Goal: Obtain resource: Obtain resource

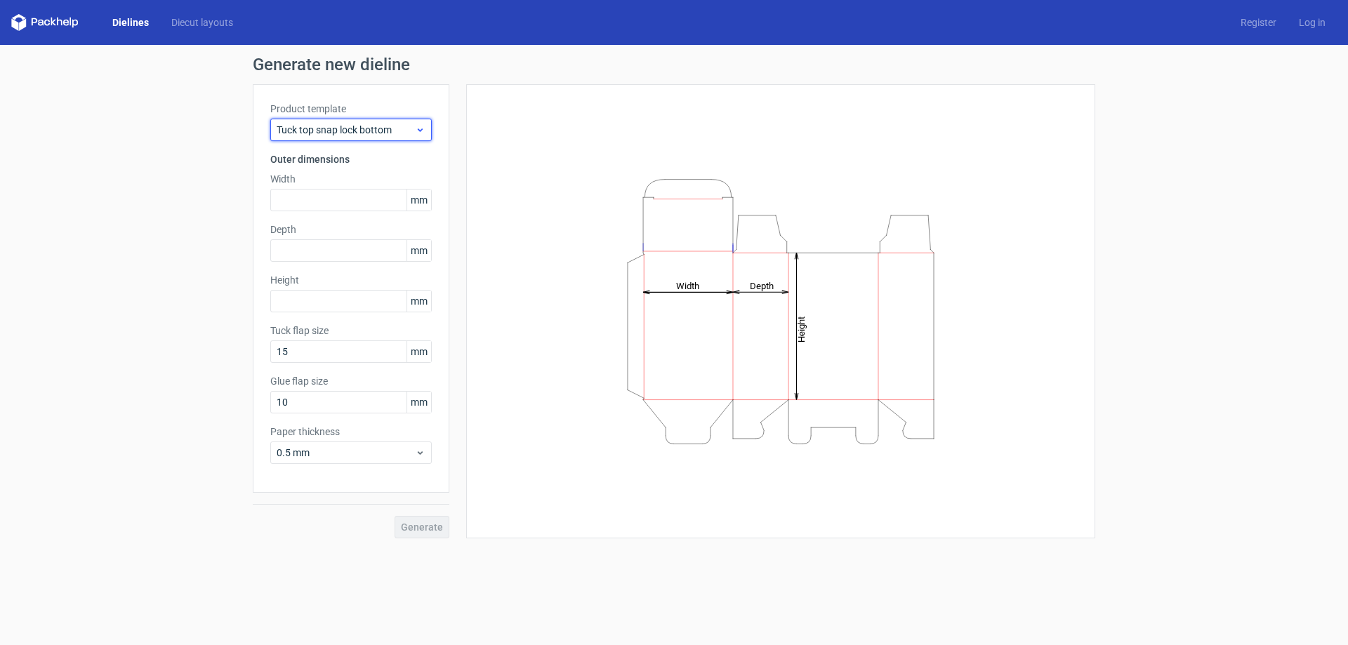
click at [416, 126] on icon at bounding box center [420, 129] width 11 height 11
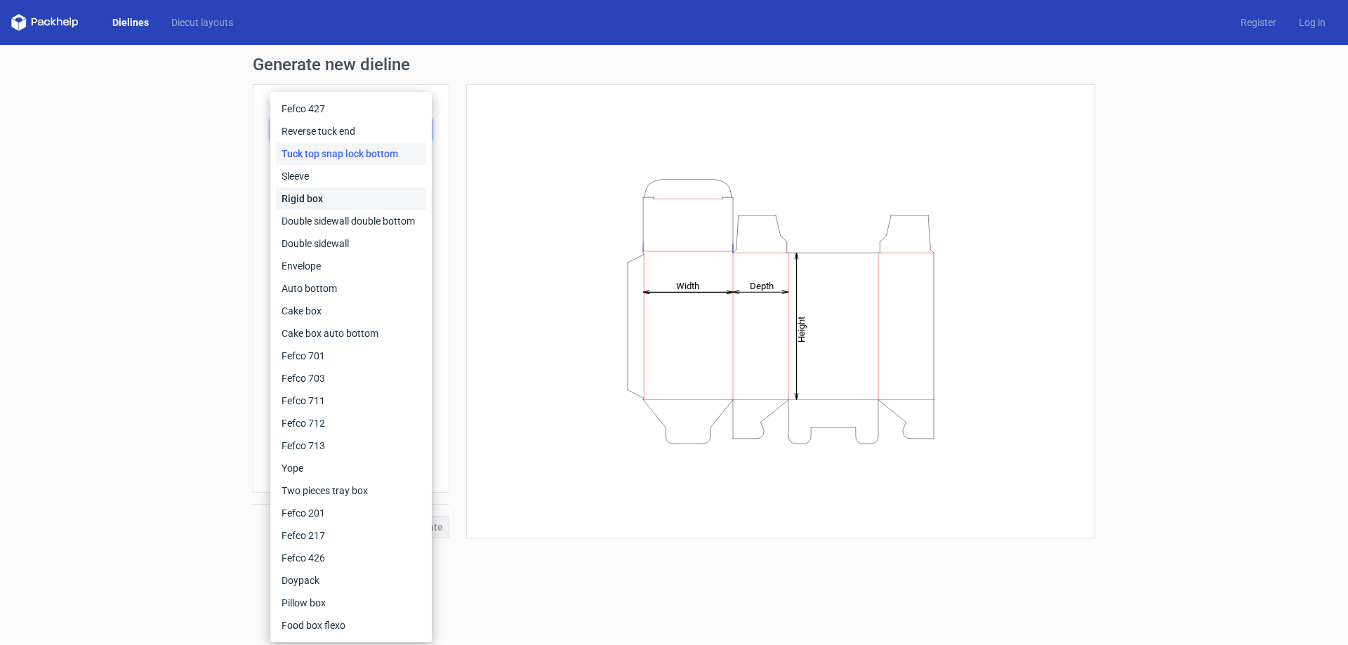
click at [338, 202] on div "Rigid box" at bounding box center [351, 198] width 150 height 22
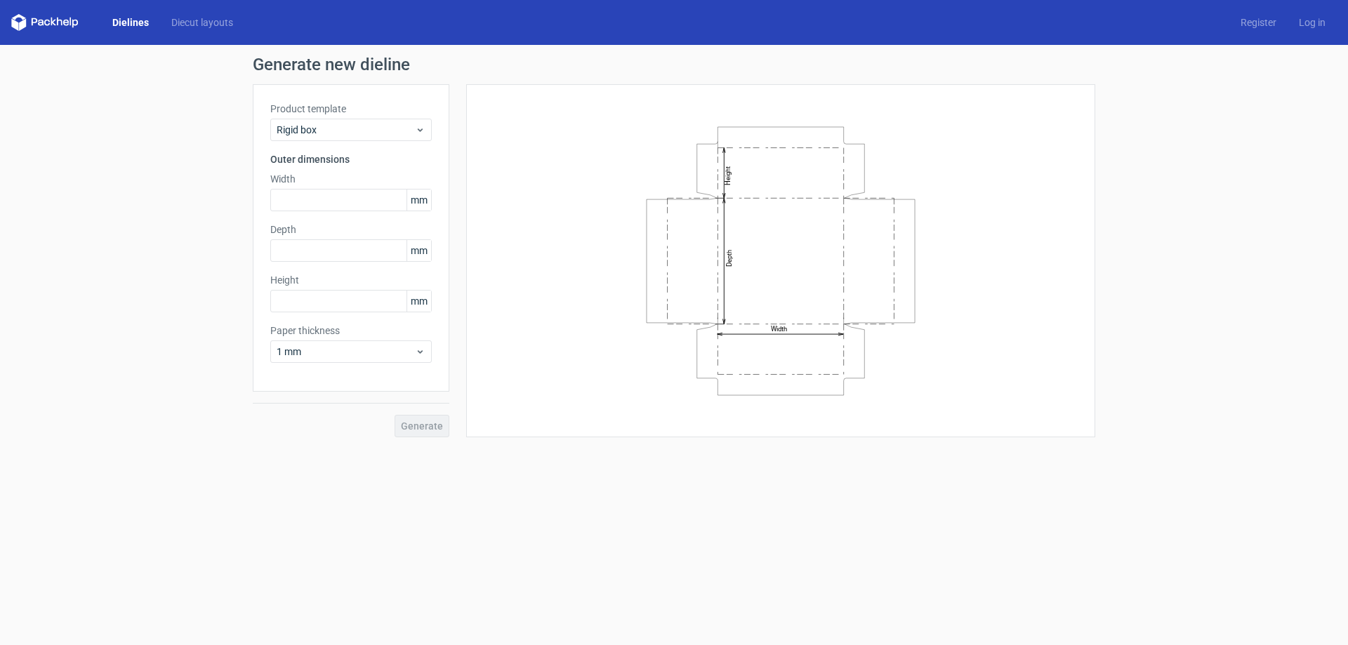
click at [432, 130] on div "Product template Rigid box Outer dimensions Width mm Depth mm Height mm Paper t…" at bounding box center [351, 237] width 197 height 307
click at [418, 131] on icon at bounding box center [420, 129] width 11 height 11
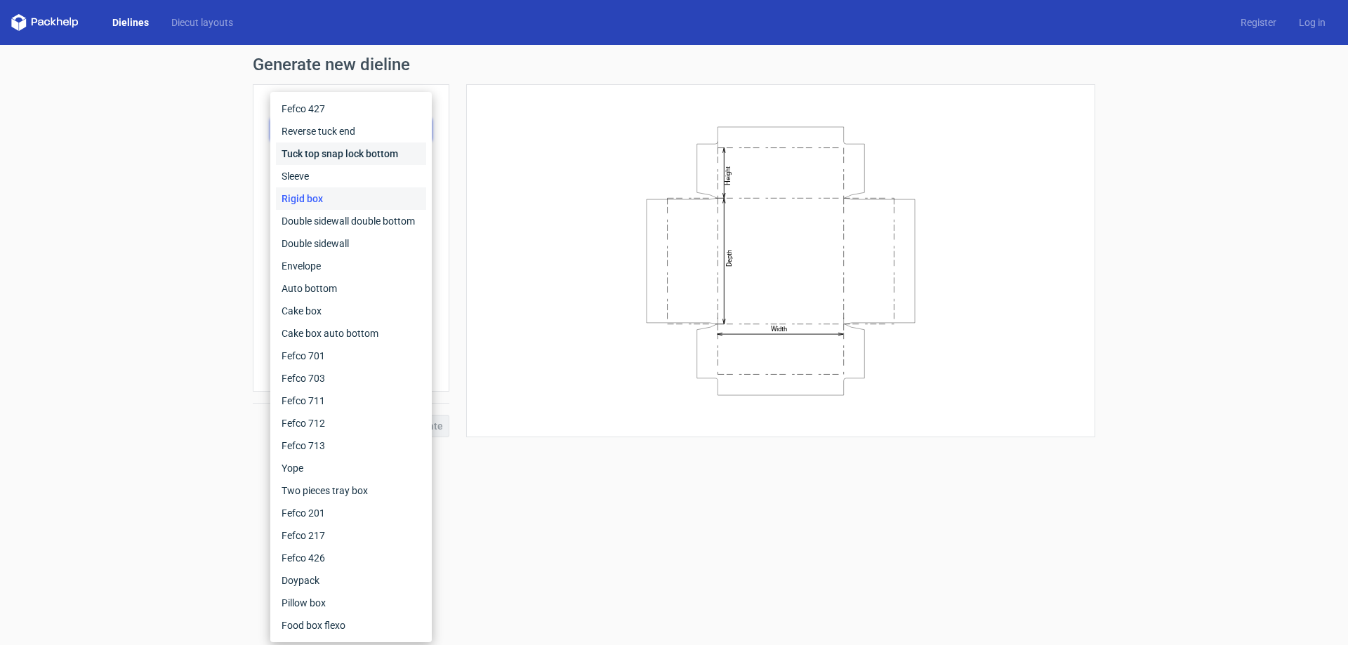
click at [388, 151] on div "Tuck top snap lock bottom" at bounding box center [351, 154] width 150 height 22
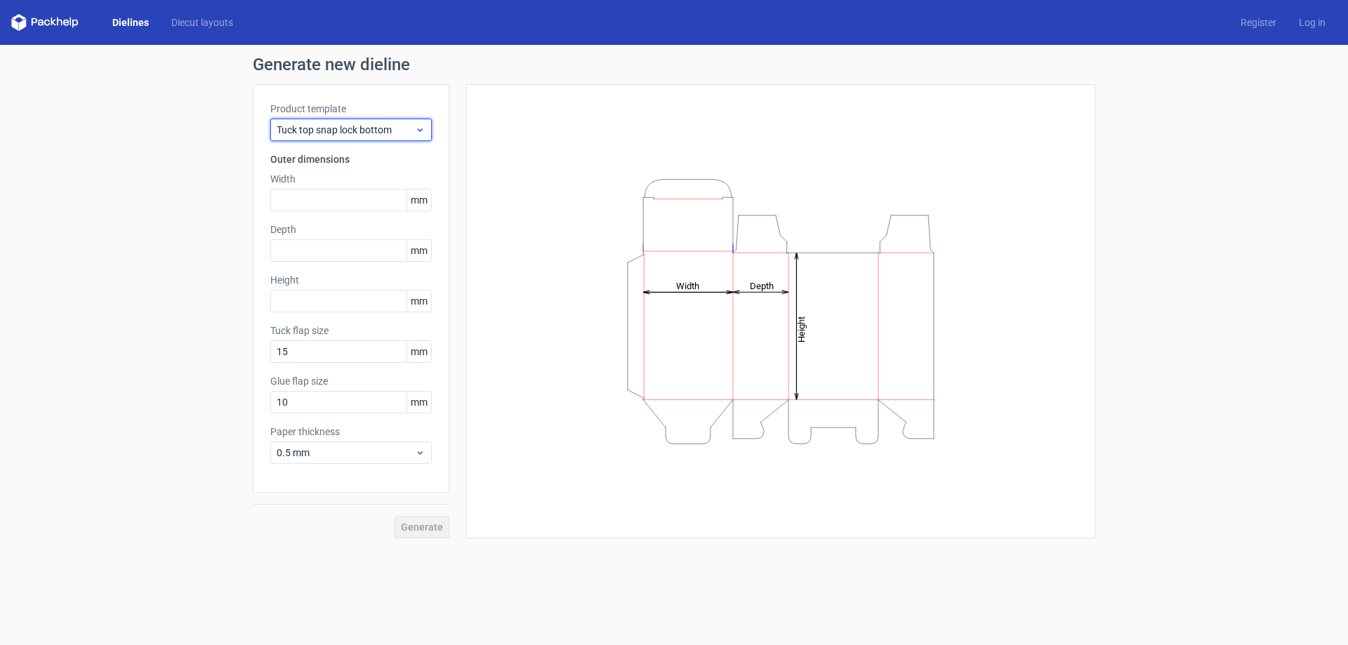
click at [404, 131] on span "Tuck top snap lock bottom" at bounding box center [346, 130] width 138 height 14
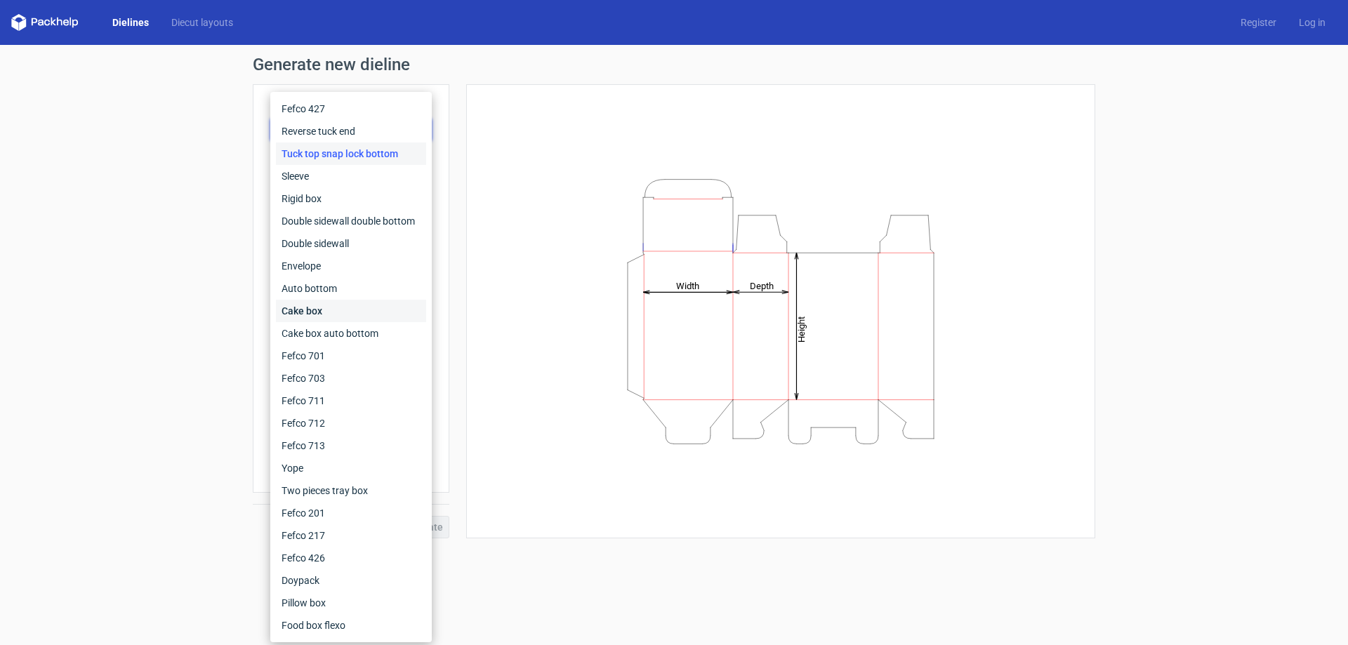
click at [357, 301] on div "Cake box" at bounding box center [351, 311] width 150 height 22
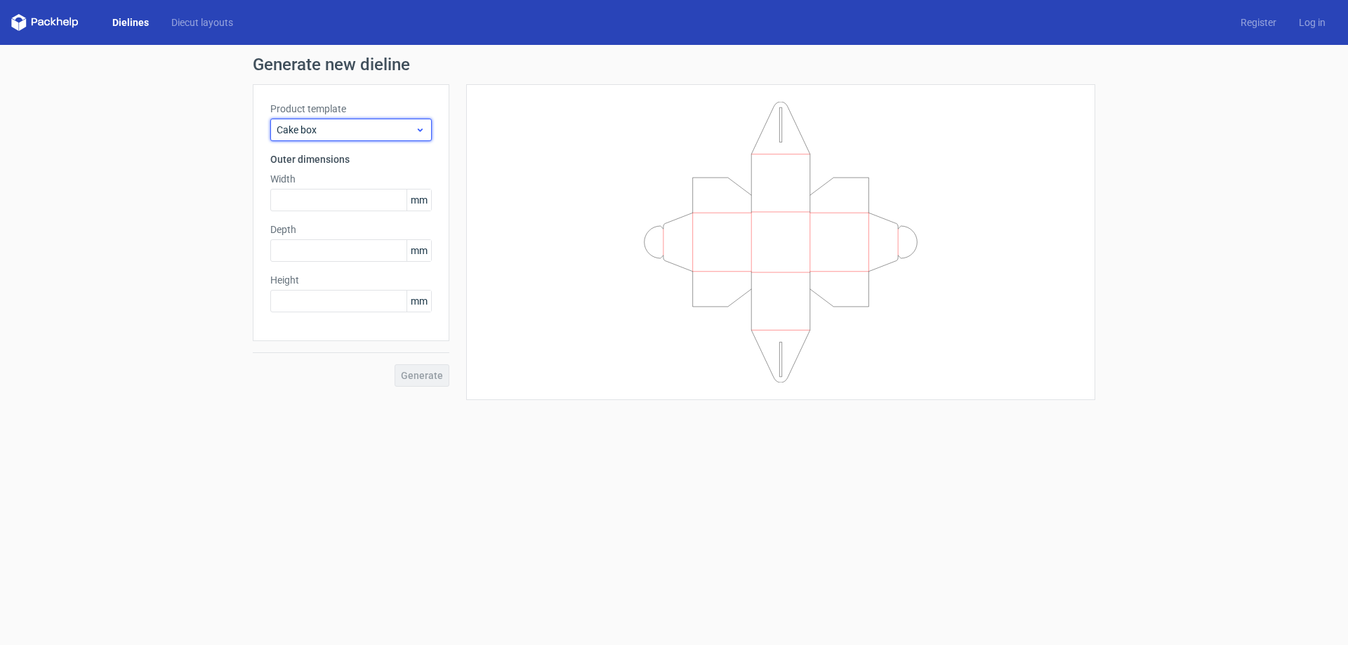
click at [366, 134] on span "Cake box" at bounding box center [346, 130] width 138 height 14
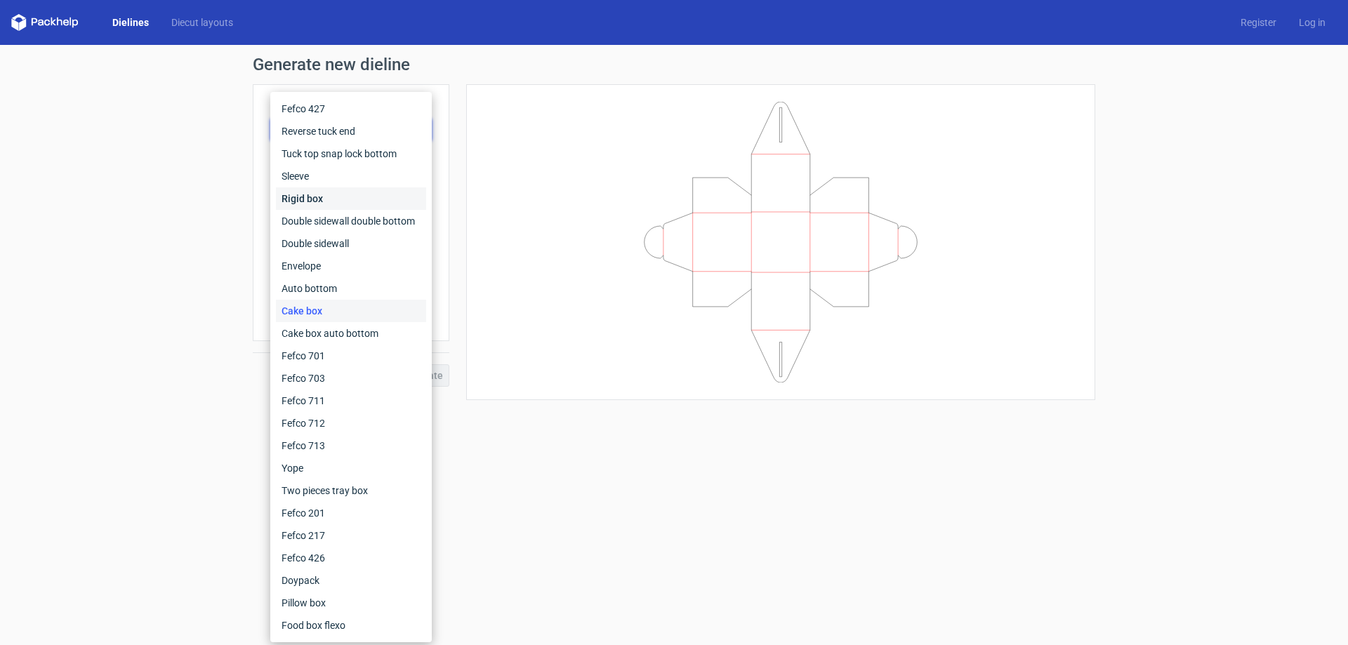
click at [355, 197] on div "Rigid box" at bounding box center [351, 198] width 150 height 22
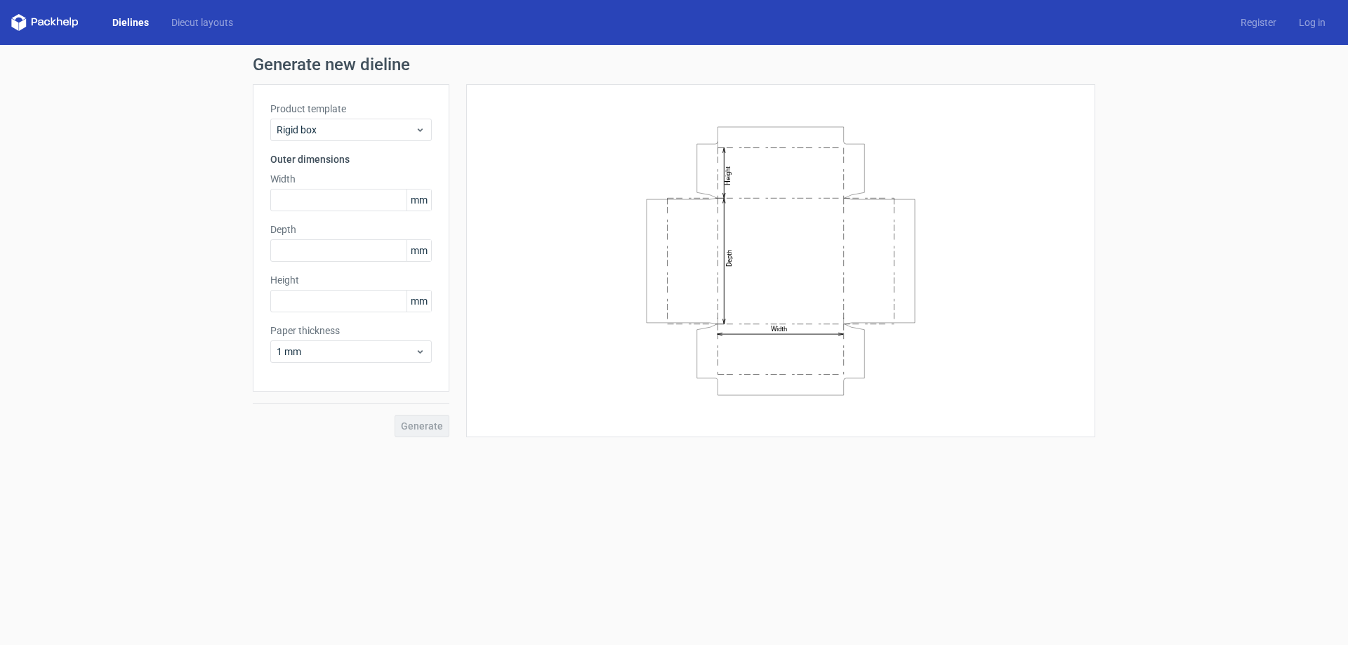
click at [404, 118] on div "Product template Rigid box" at bounding box center [350, 121] width 161 height 39
click at [414, 129] on span "Rigid box" at bounding box center [346, 130] width 138 height 14
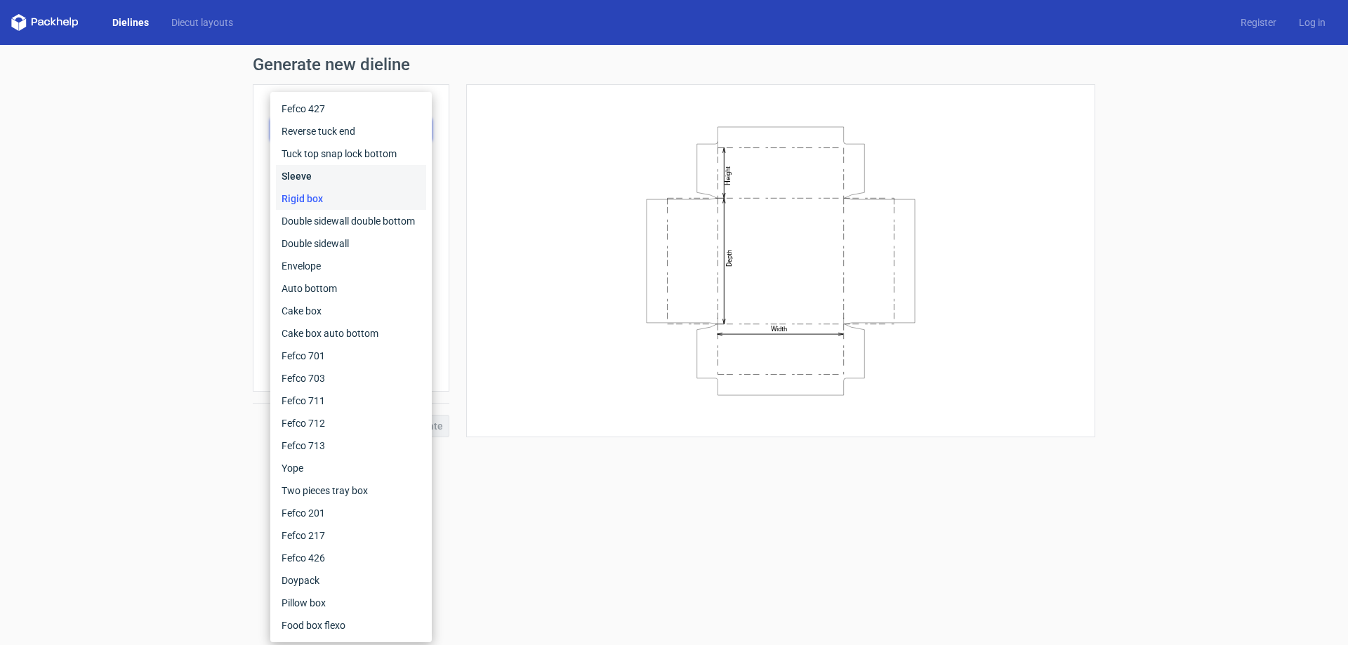
click at [346, 179] on div "Sleeve" at bounding box center [351, 176] width 150 height 22
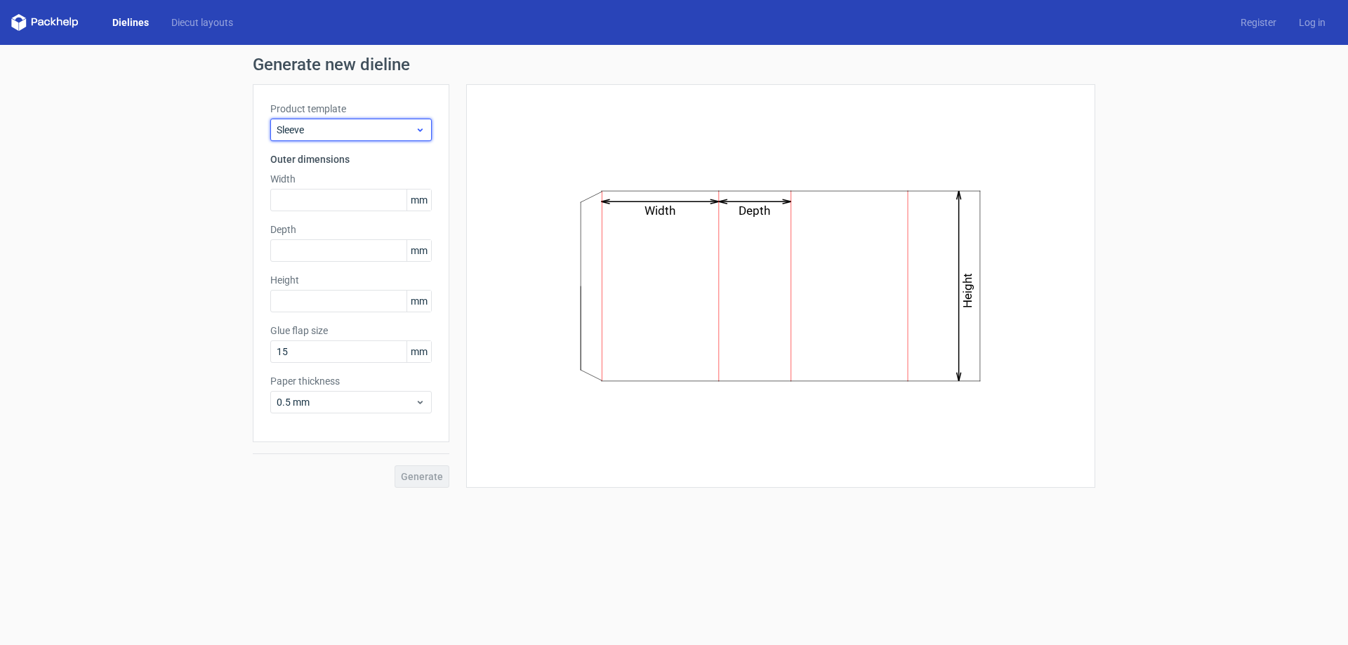
click at [366, 127] on span "Sleeve" at bounding box center [346, 130] width 138 height 14
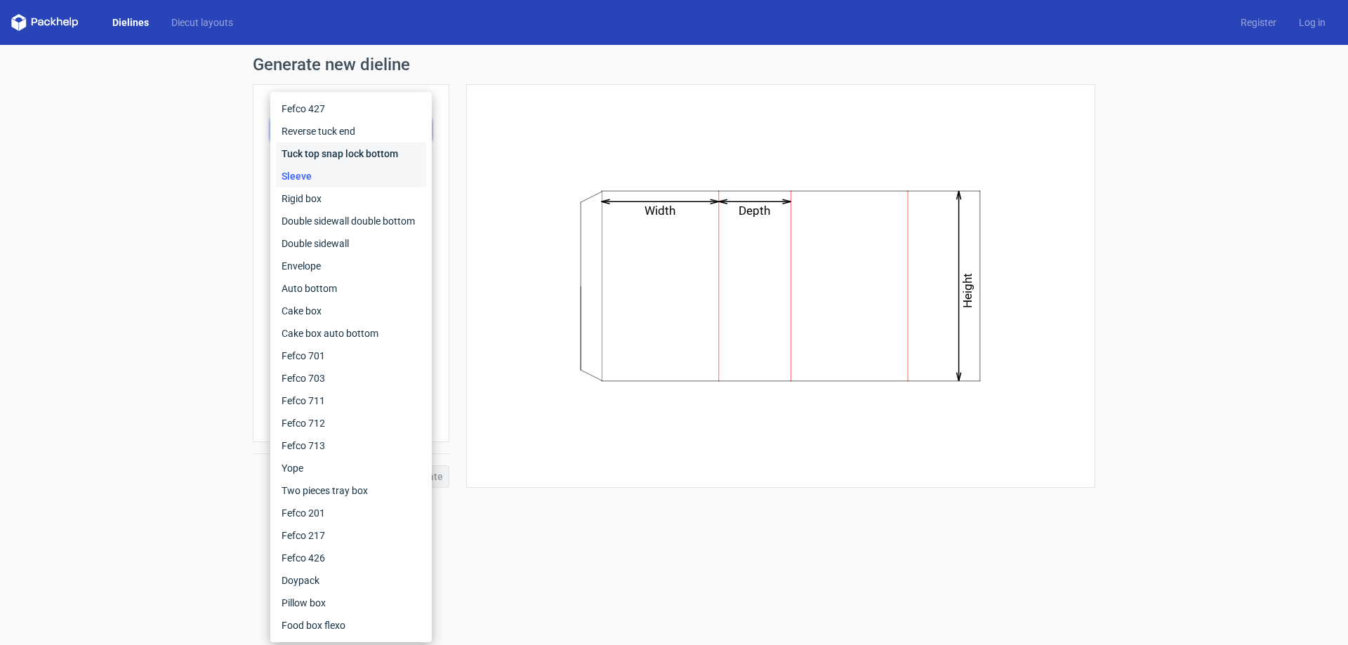
click at [357, 158] on div "Tuck top snap lock bottom" at bounding box center [351, 154] width 150 height 22
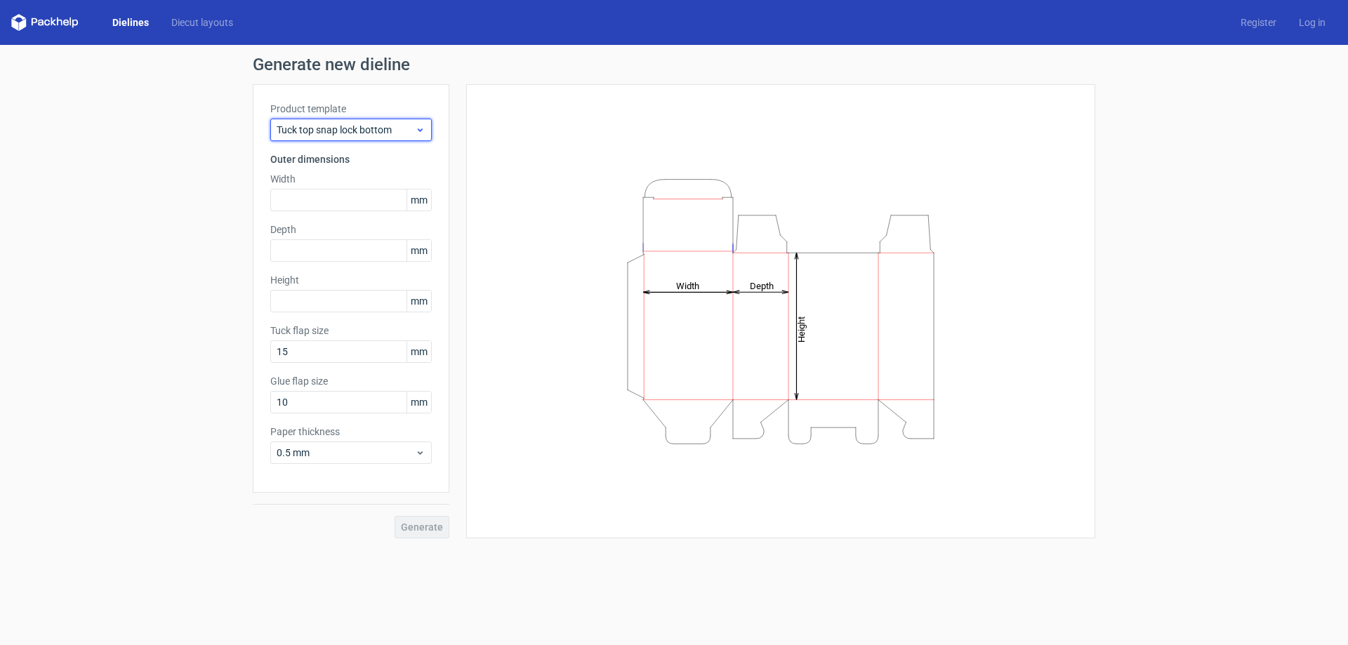
click at [390, 135] on span "Tuck top snap lock bottom" at bounding box center [346, 130] width 138 height 14
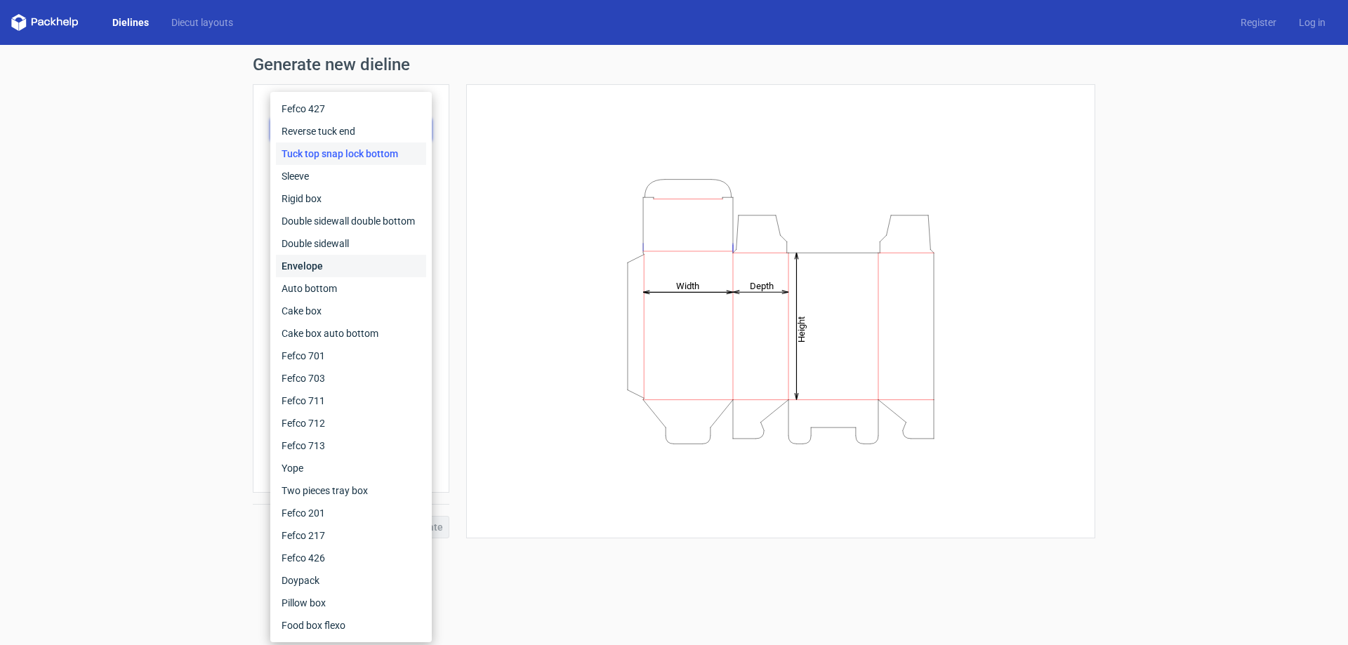
click at [354, 257] on div "Envelope" at bounding box center [351, 266] width 150 height 22
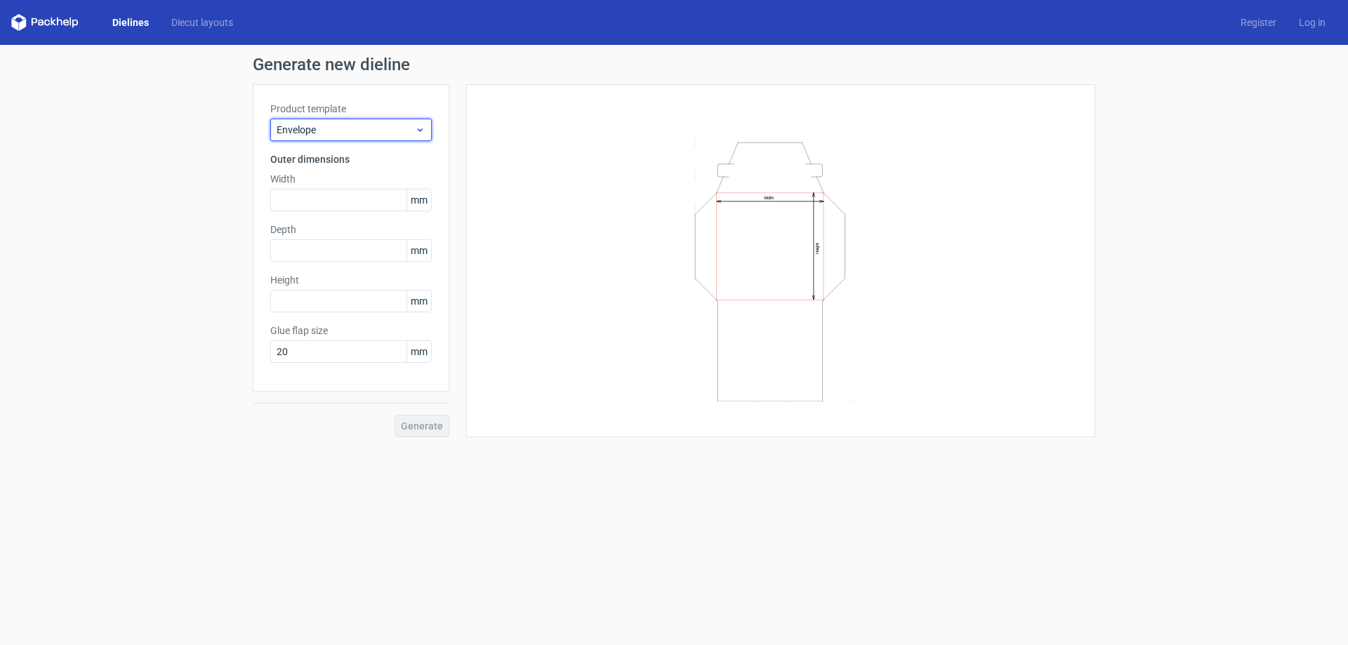
click at [404, 127] on span "Envelope" at bounding box center [346, 130] width 138 height 14
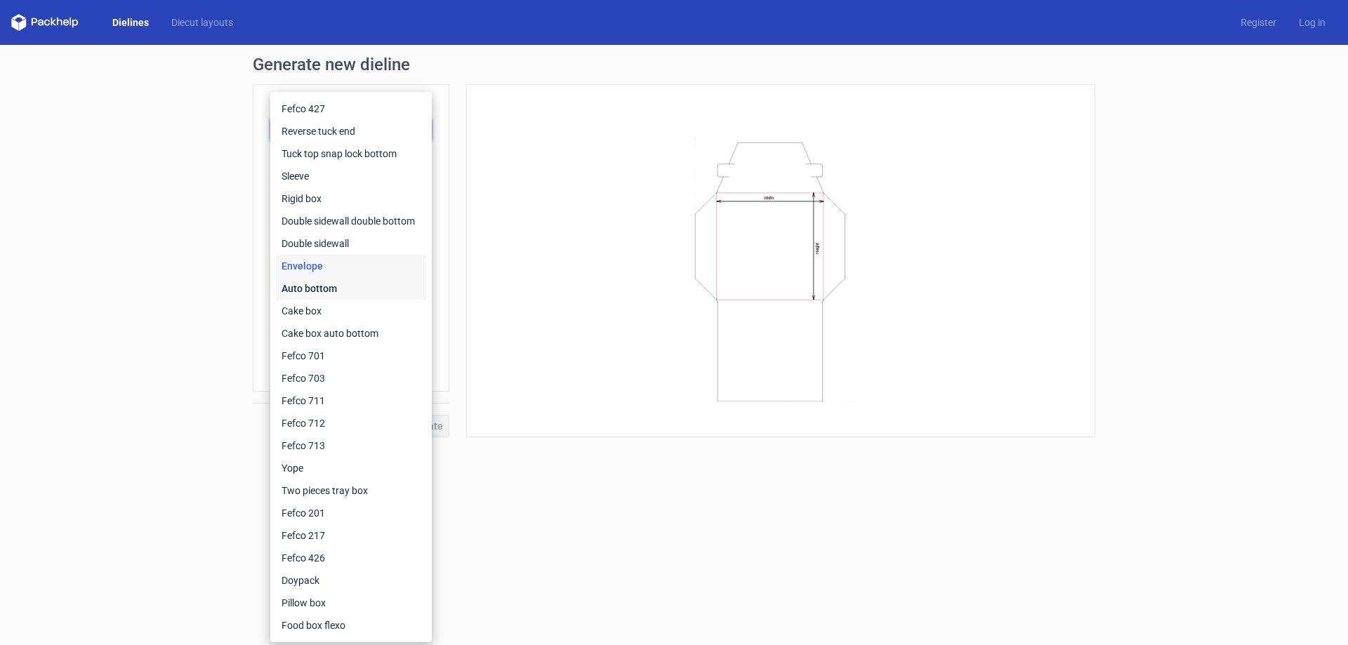
click at [361, 285] on div "Auto bottom" at bounding box center [351, 288] width 150 height 22
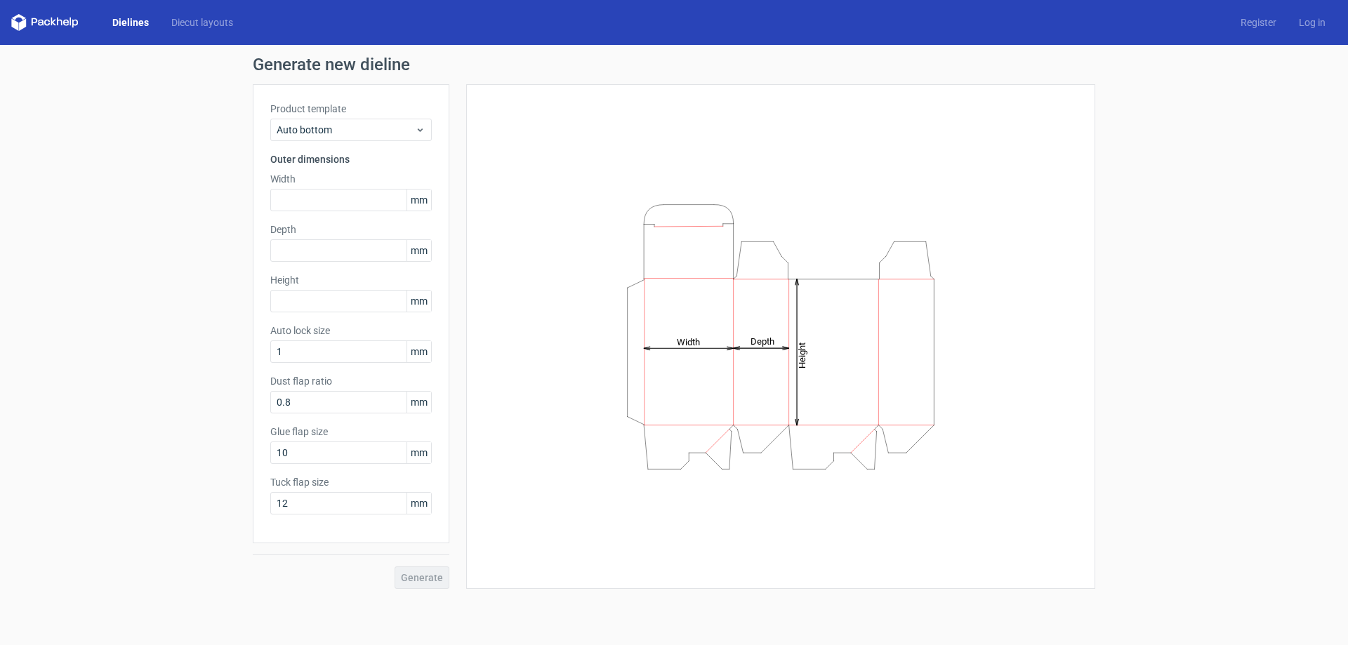
click at [410, 103] on label "Product template" at bounding box center [350, 109] width 161 height 14
click at [417, 127] on icon at bounding box center [420, 129] width 11 height 11
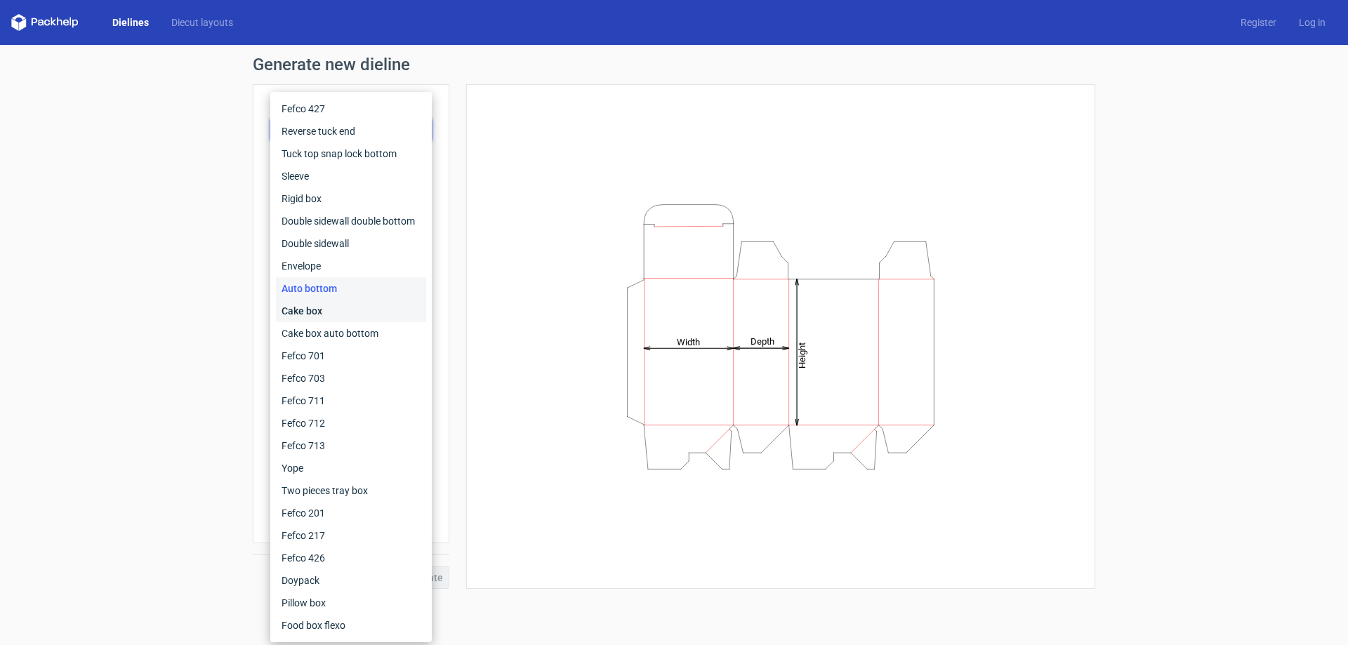
click at [373, 305] on div "Cake box" at bounding box center [351, 311] width 150 height 22
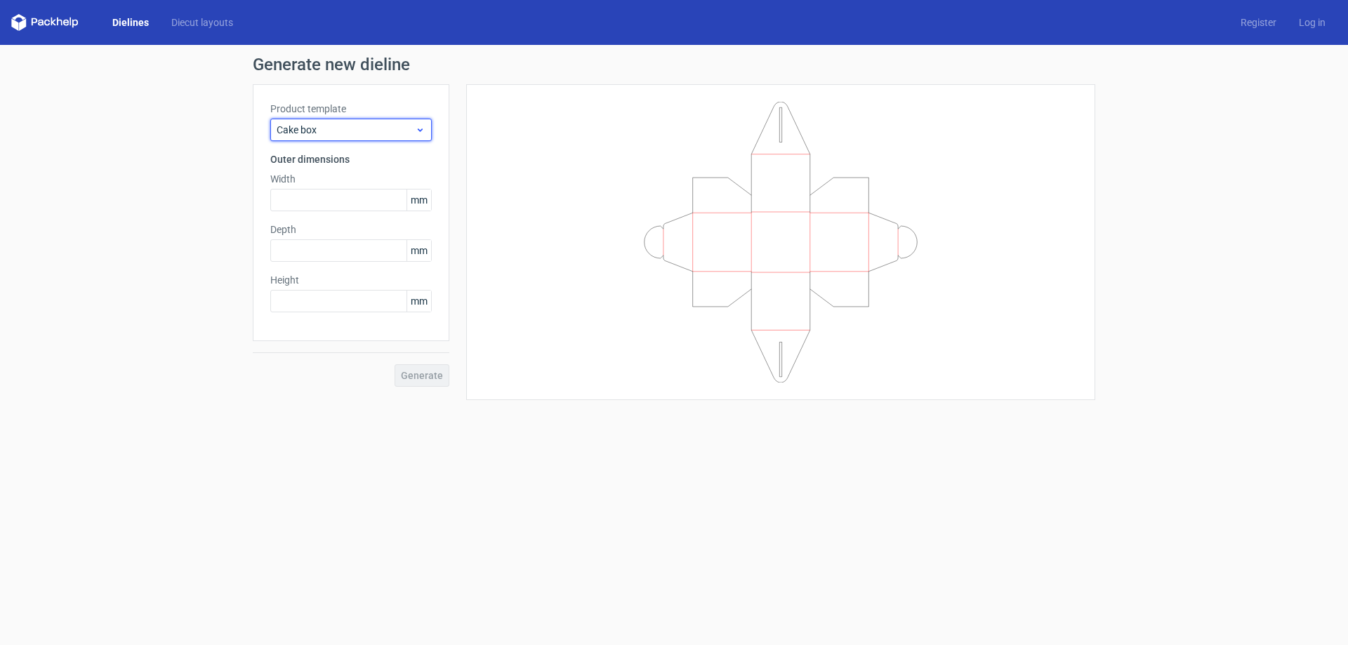
click at [425, 140] on div "Cake box" at bounding box center [350, 130] width 161 height 22
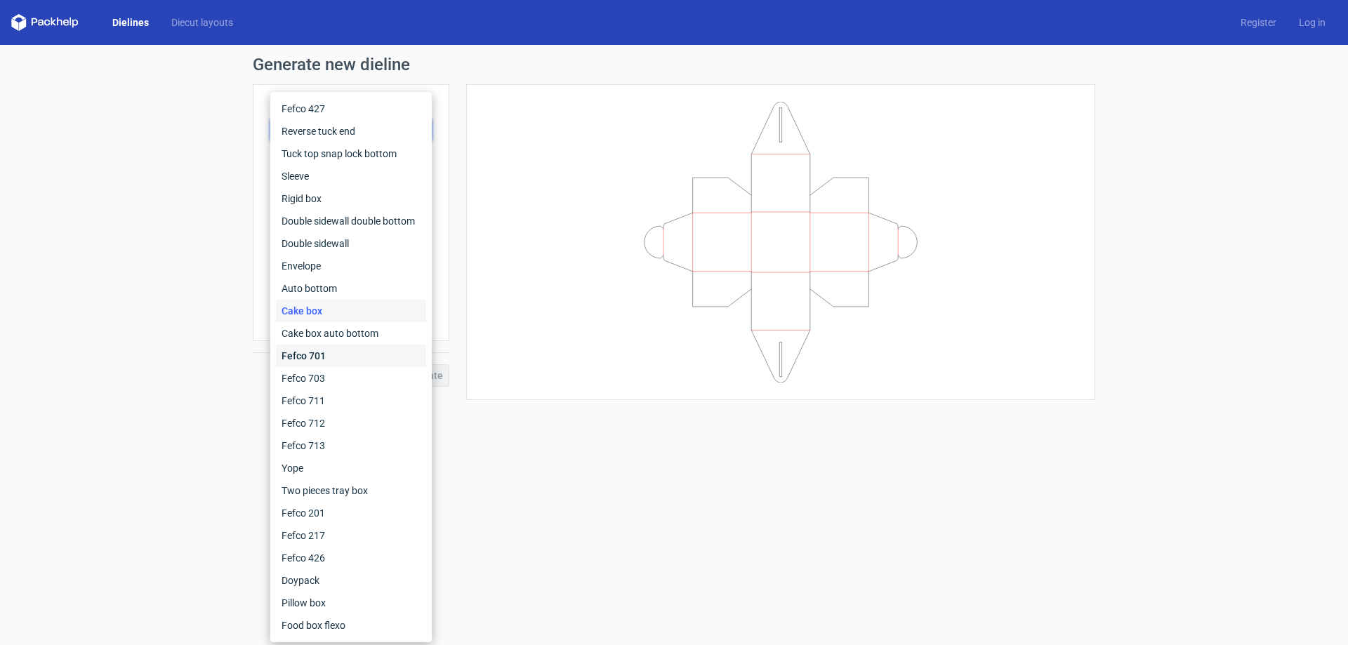
click at [368, 361] on div "Fefco 701" at bounding box center [351, 356] width 150 height 22
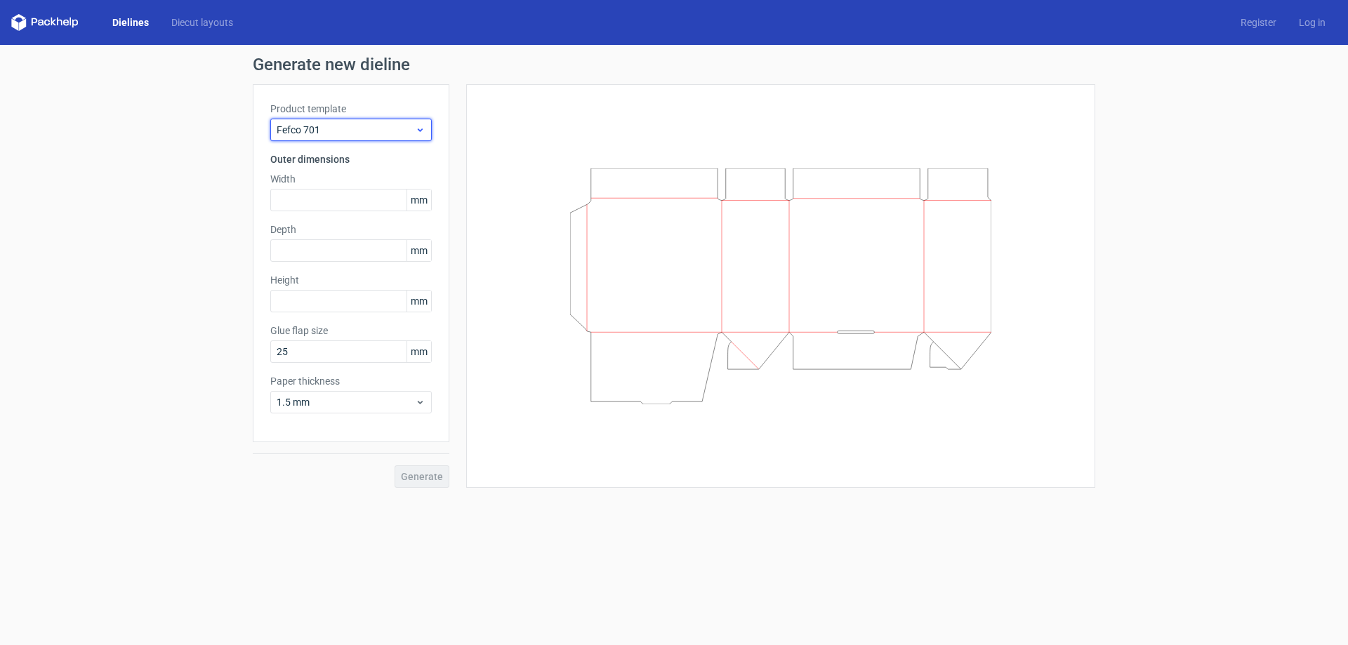
click at [403, 121] on div "Fefco 701" at bounding box center [350, 130] width 161 height 22
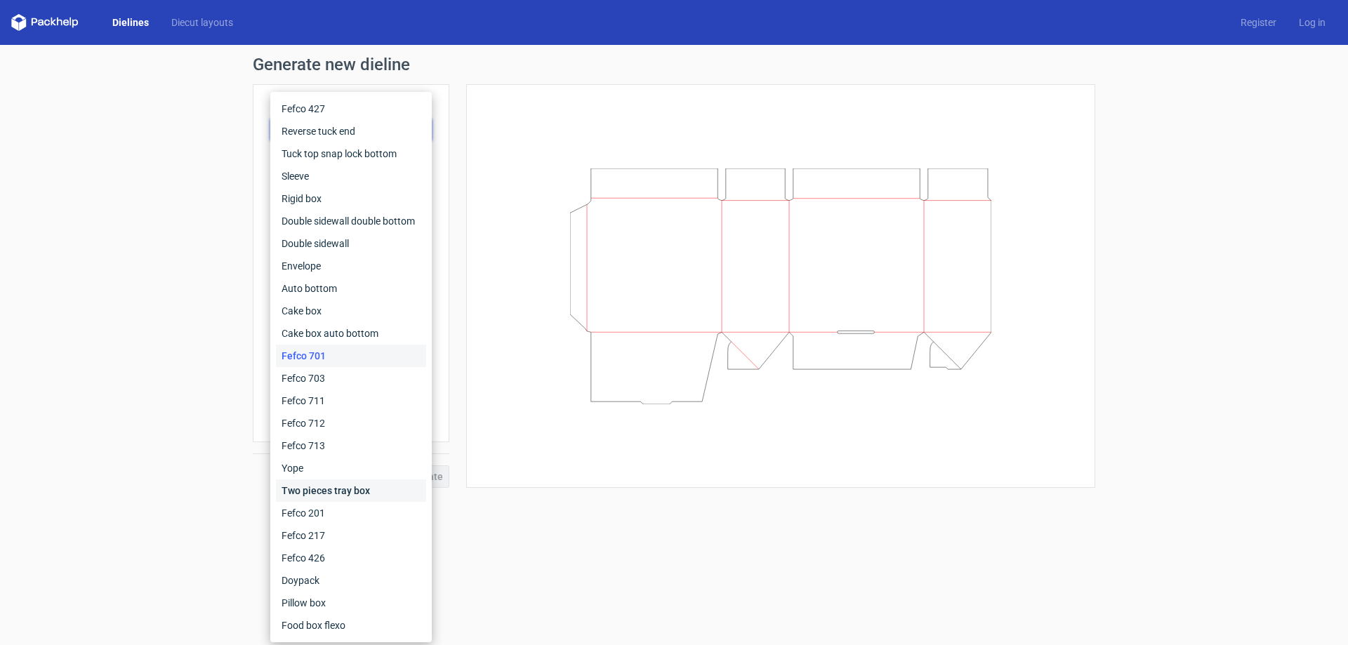
click at [383, 492] on div "Two pieces tray box" at bounding box center [351, 490] width 150 height 22
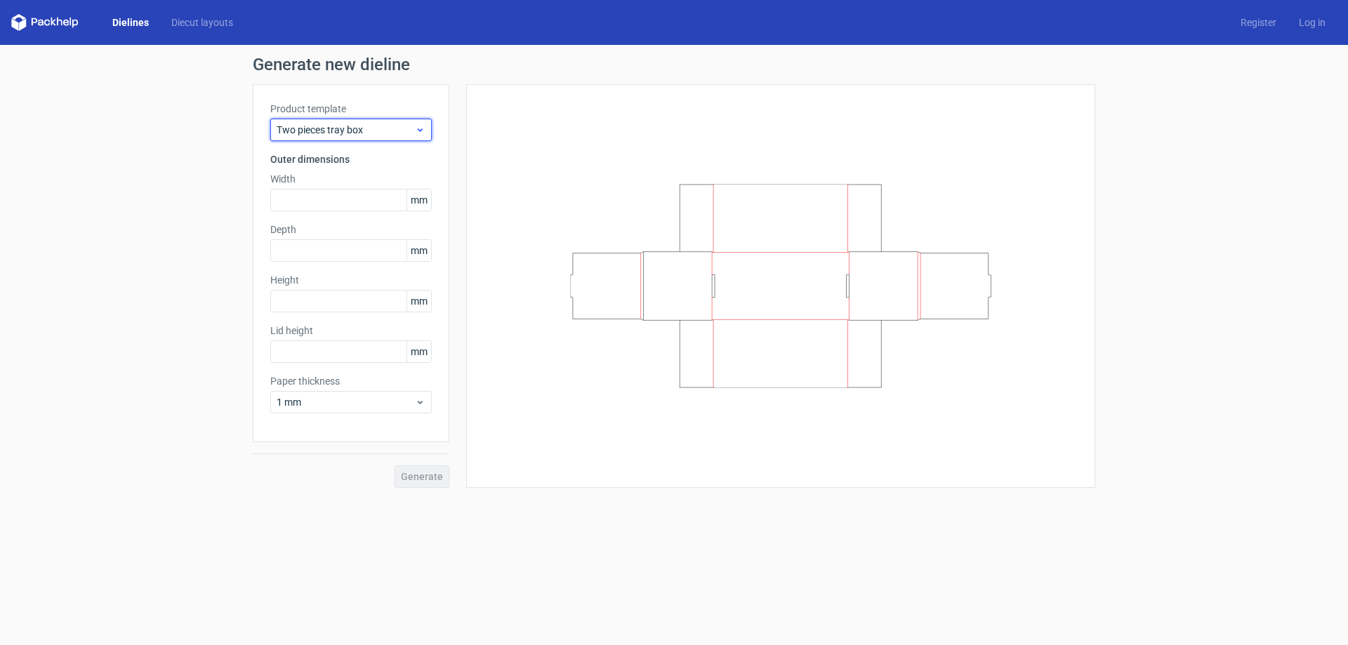
click at [411, 129] on span "Two pieces tray box" at bounding box center [346, 130] width 138 height 14
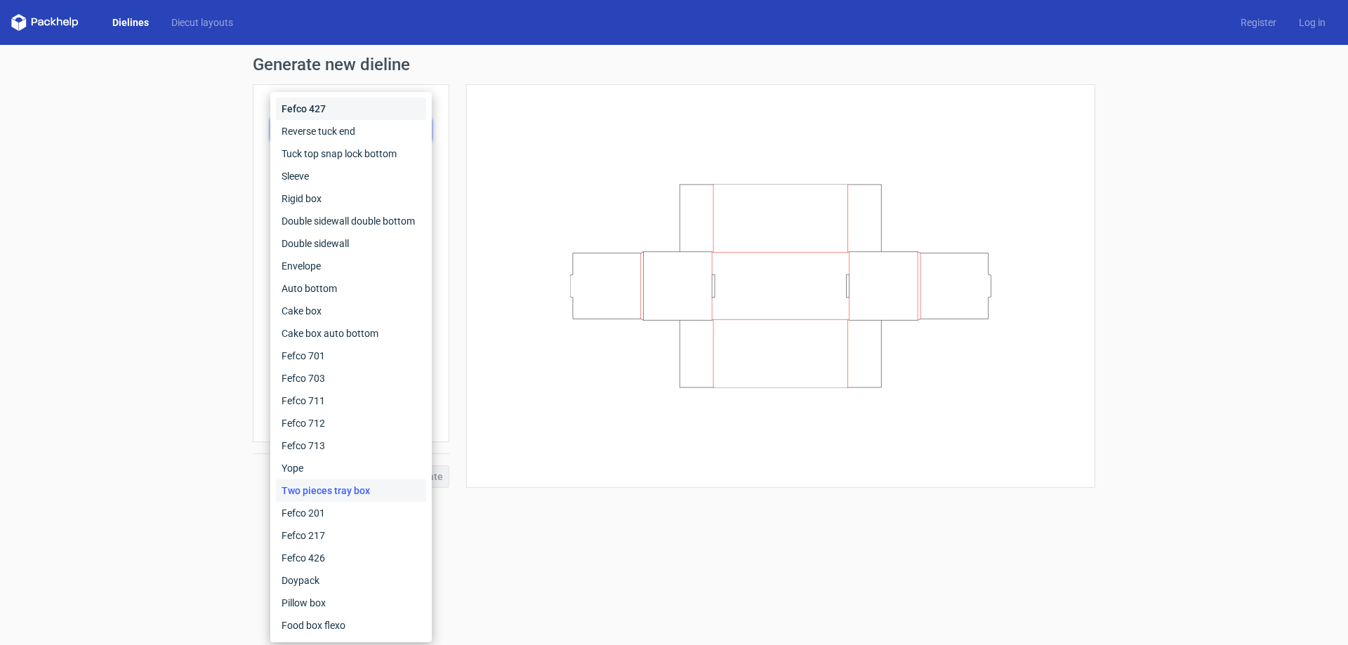
click at [372, 119] on div "Fefco 427" at bounding box center [351, 109] width 150 height 22
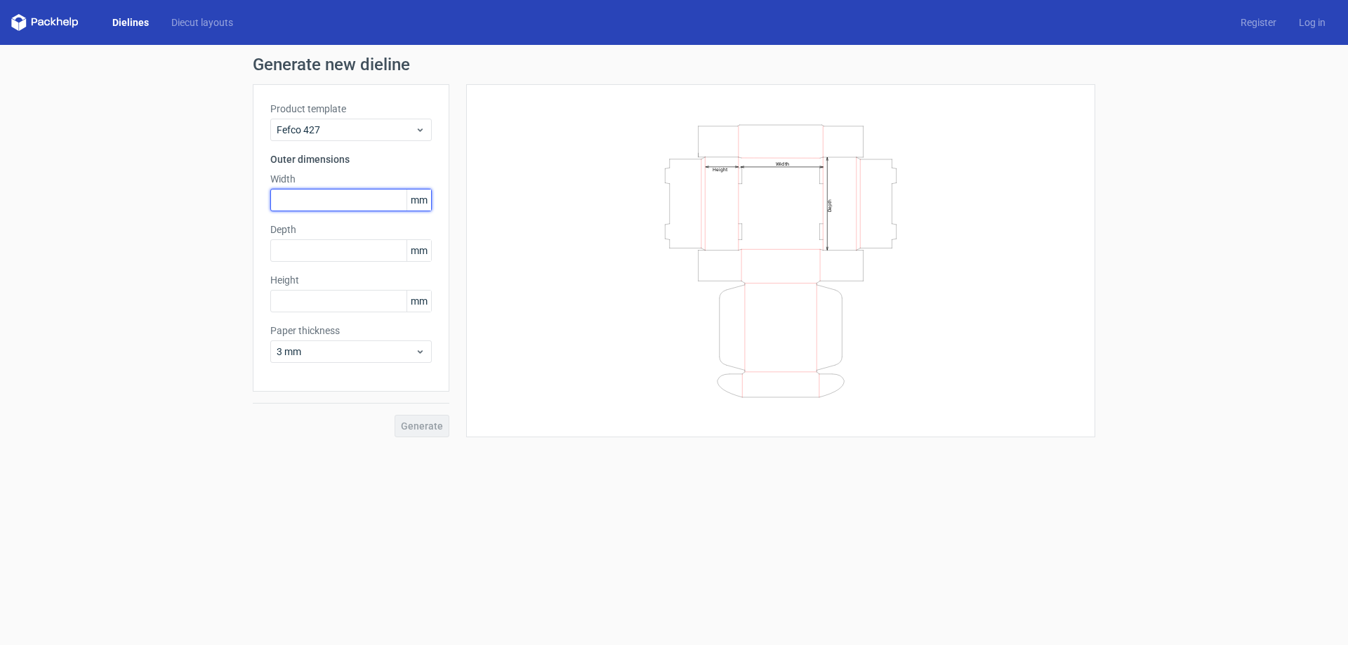
click at [348, 204] on input "text" at bounding box center [350, 200] width 161 height 22
click at [324, 301] on input "text" at bounding box center [350, 301] width 161 height 22
click at [320, 298] on input "1608" at bounding box center [350, 301] width 161 height 22
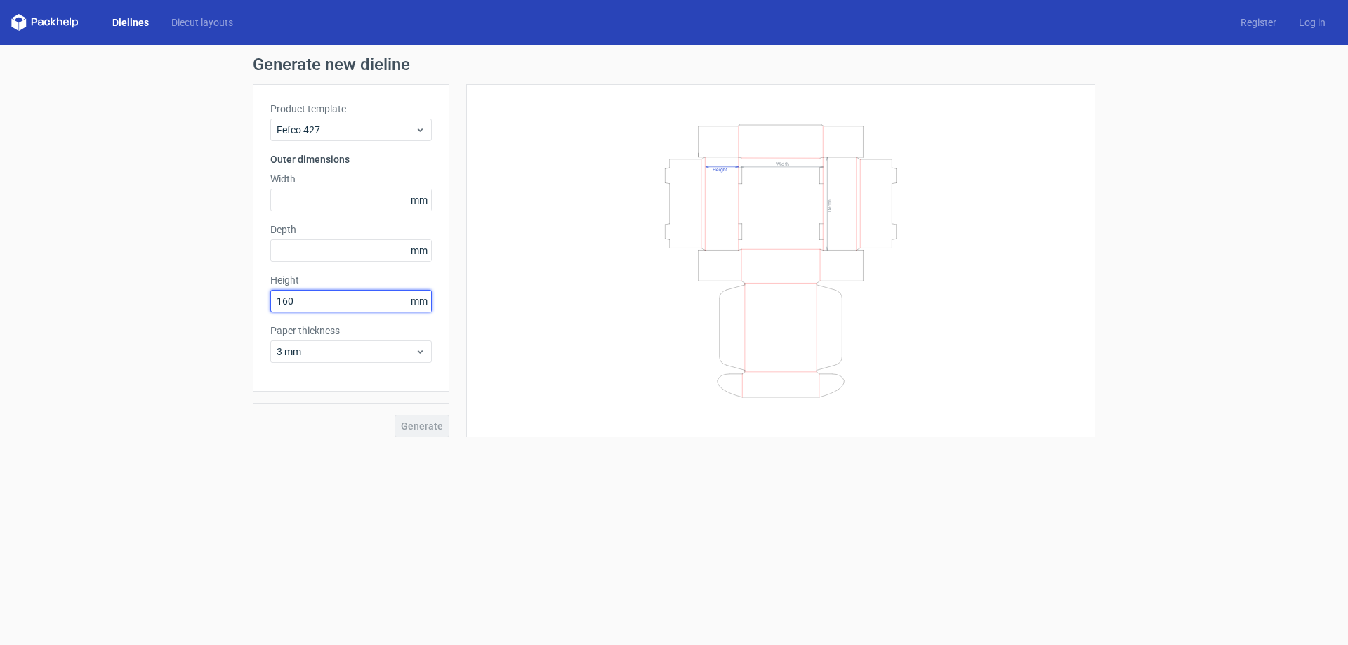
type input "160"
click at [292, 432] on div "Generate" at bounding box center [351, 415] width 197 height 46
click at [387, 302] on input "160" at bounding box center [350, 301] width 161 height 22
click at [324, 253] on input "text" at bounding box center [350, 250] width 161 height 22
click at [929, 270] on icon "Width Depth Height" at bounding box center [780, 261] width 421 height 281
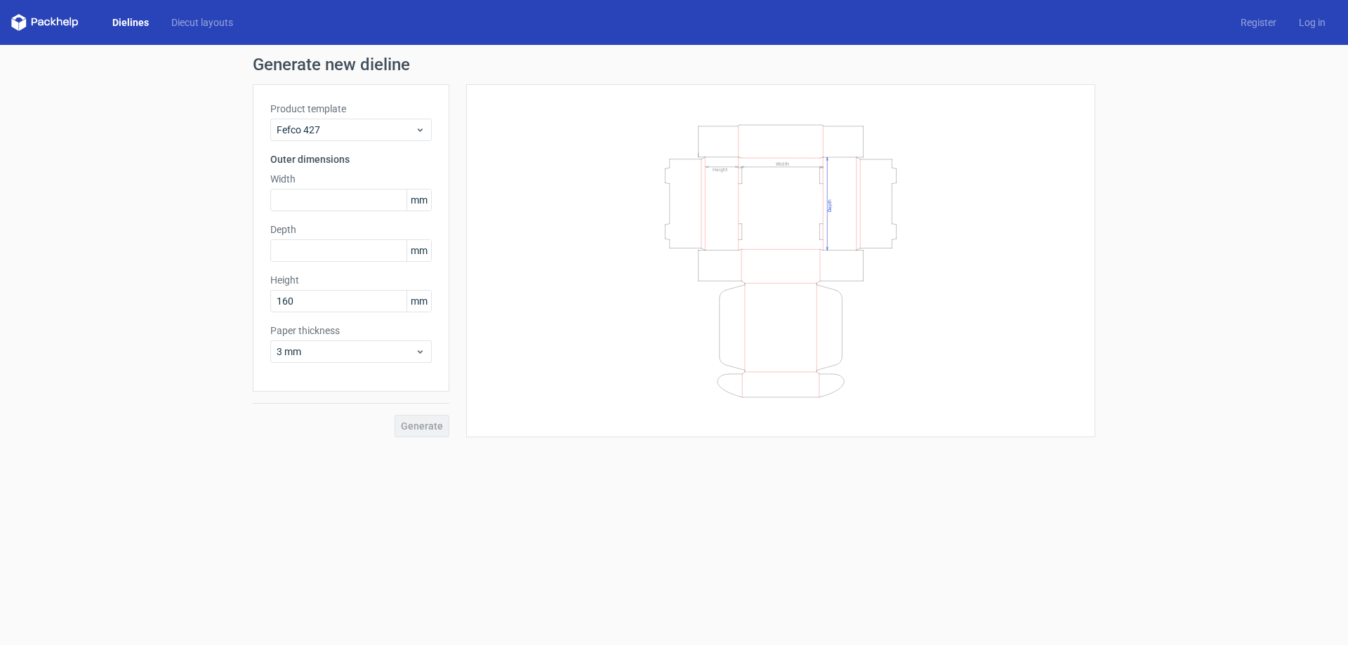
click at [774, 197] on icon "Width Depth Height" at bounding box center [780, 261] width 421 height 281
click at [772, 160] on icon "Width Depth Height" at bounding box center [780, 261] width 421 height 281
click at [287, 250] on input "text" at bounding box center [350, 250] width 161 height 22
click at [305, 198] on input "text" at bounding box center [350, 200] width 161 height 22
type input "781"
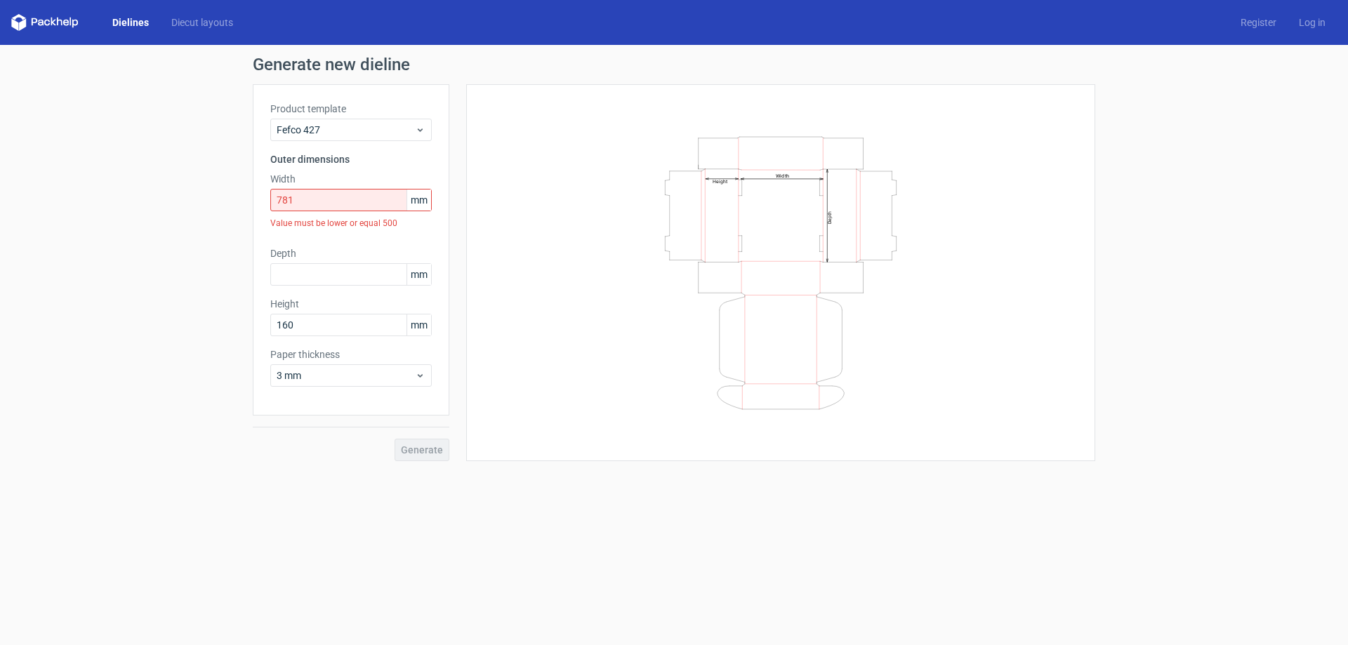
click at [609, 306] on icon "Width Depth Height" at bounding box center [780, 273] width 421 height 281
click at [370, 205] on input "781" at bounding box center [350, 200] width 161 height 22
click at [329, 279] on input "text" at bounding box center [350, 274] width 161 height 22
type input "76"
click at [531, 268] on div "Width Depth Height" at bounding box center [781, 273] width 594 height 342
